Goal: Task Accomplishment & Management: Manage account settings

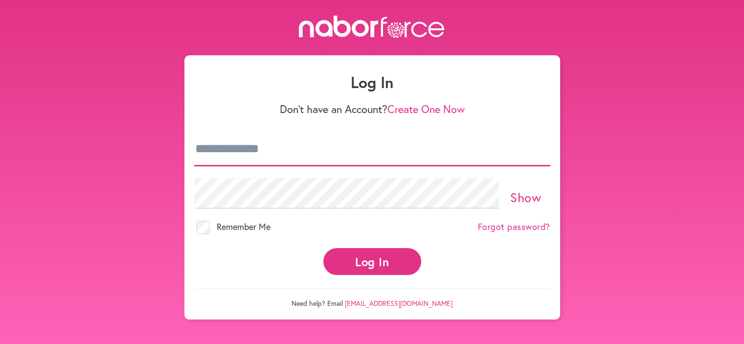
type input "**********"
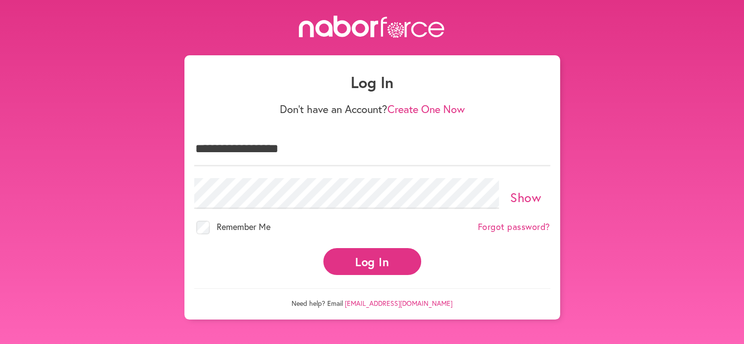
click at [371, 257] on button "Log In" at bounding box center [372, 261] width 98 height 27
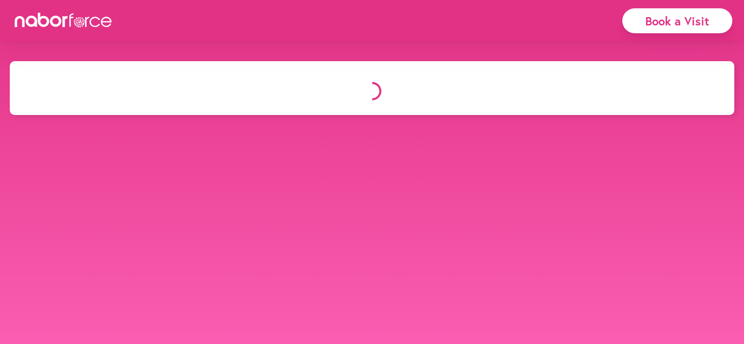
select select "*"
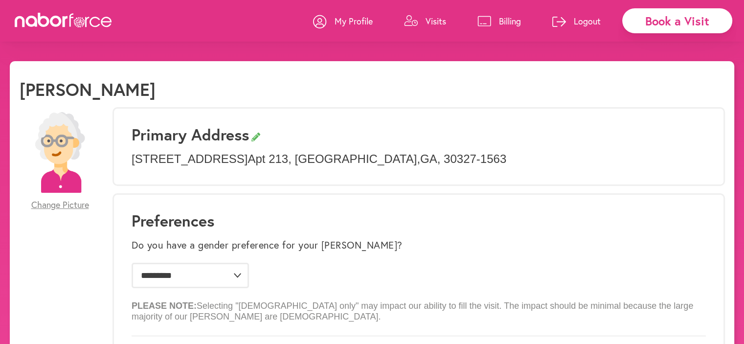
click at [428, 23] on p "Visits" at bounding box center [435, 21] width 21 height 12
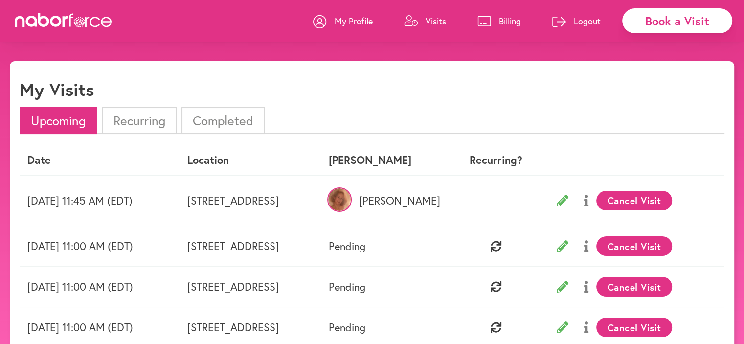
click at [591, 23] on p "Logout" at bounding box center [587, 21] width 27 height 12
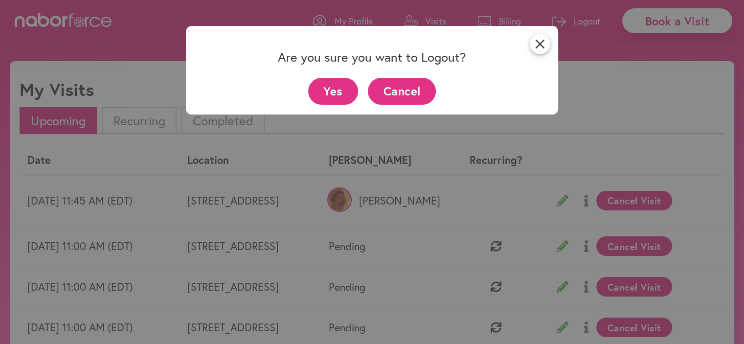
click at [397, 89] on button "Cancel" at bounding box center [402, 91] width 68 height 27
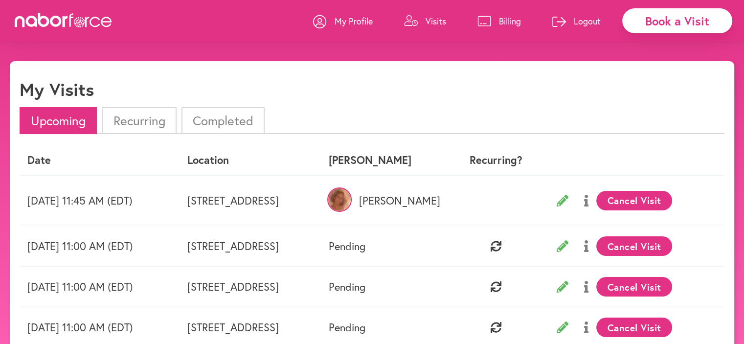
click at [590, 21] on p "Logout" at bounding box center [587, 21] width 27 height 12
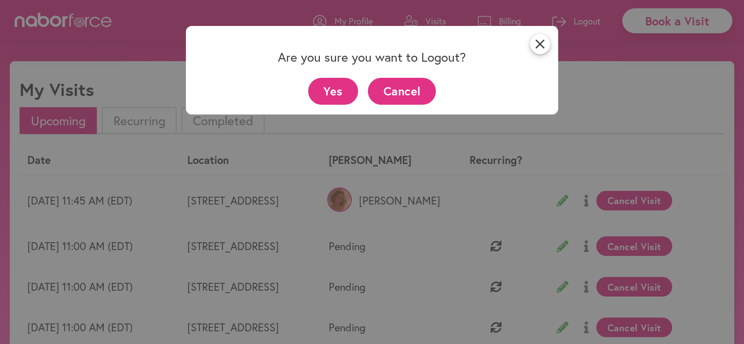
click at [333, 87] on button "Yes" at bounding box center [333, 91] width 50 height 27
